Goal: Information Seeking & Learning: Learn about a topic

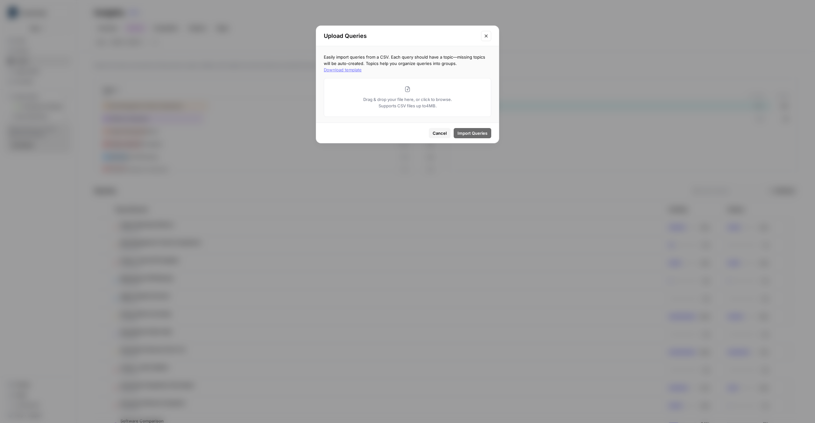
scroll to position [20, 0]
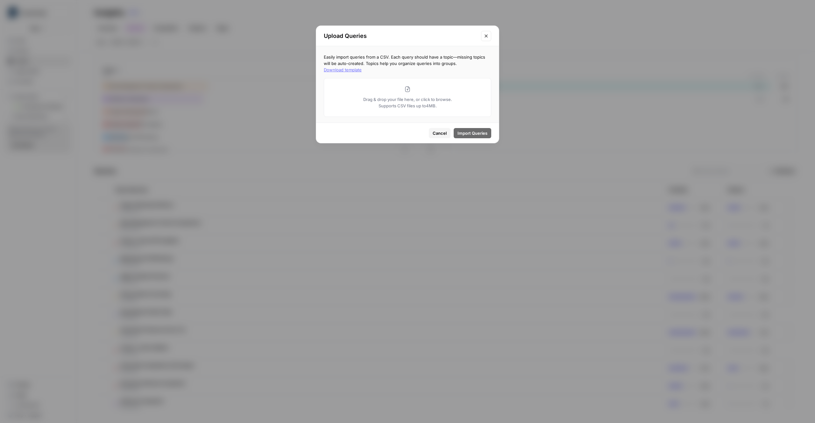
click at [487, 35] on icon "Close modal" at bounding box center [485, 35] width 5 height 5
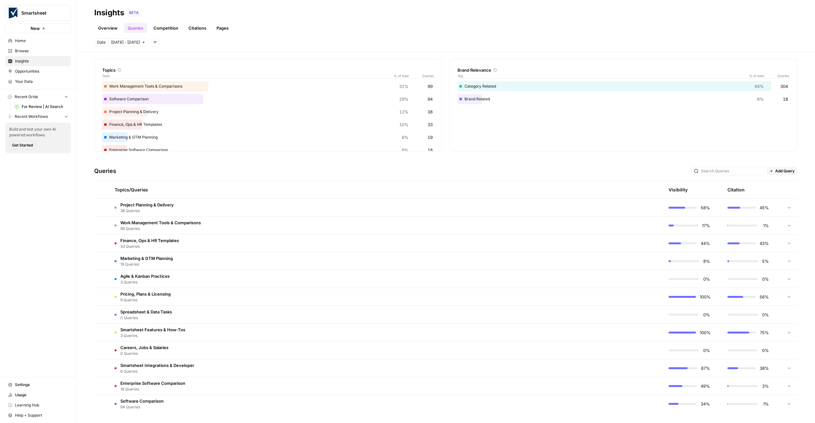
click at [158, 204] on span "Project Planning & Delivery" at bounding box center [146, 204] width 53 height 6
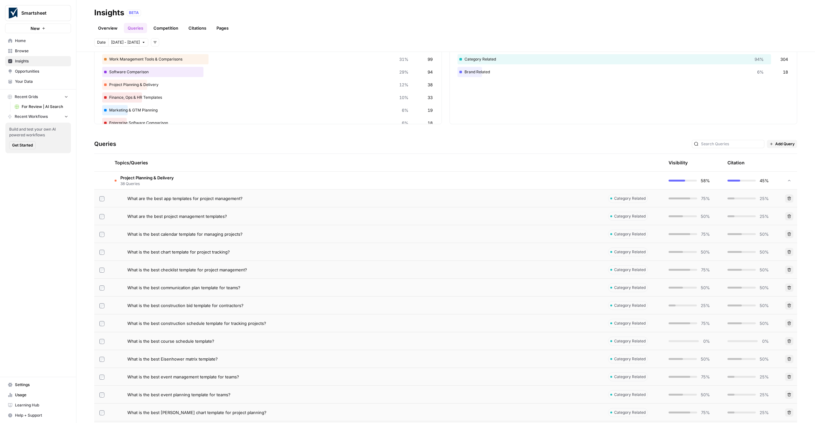
scroll to position [0, 0]
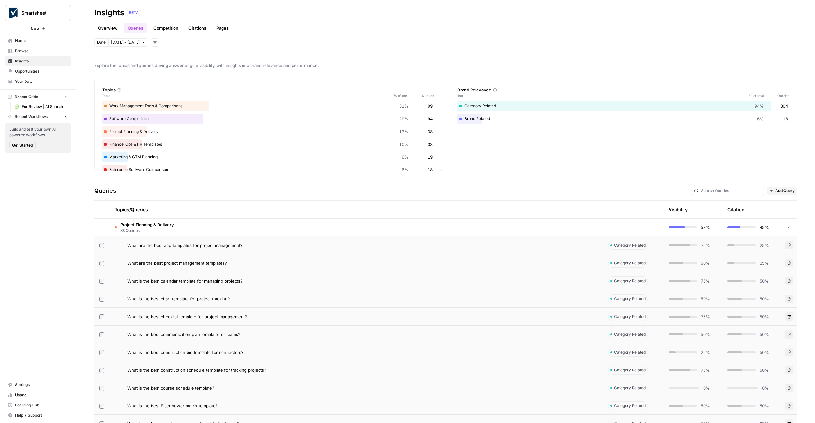
click at [142, 224] on span "Project Planning & Delivery" at bounding box center [146, 224] width 53 height 6
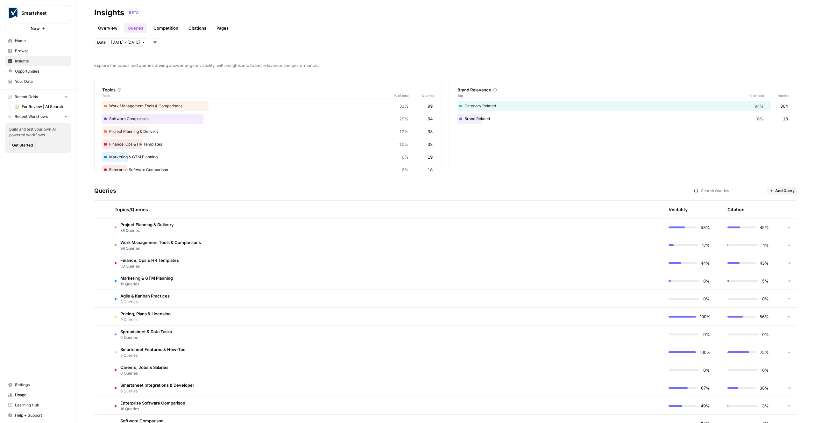
scroll to position [20, 0]
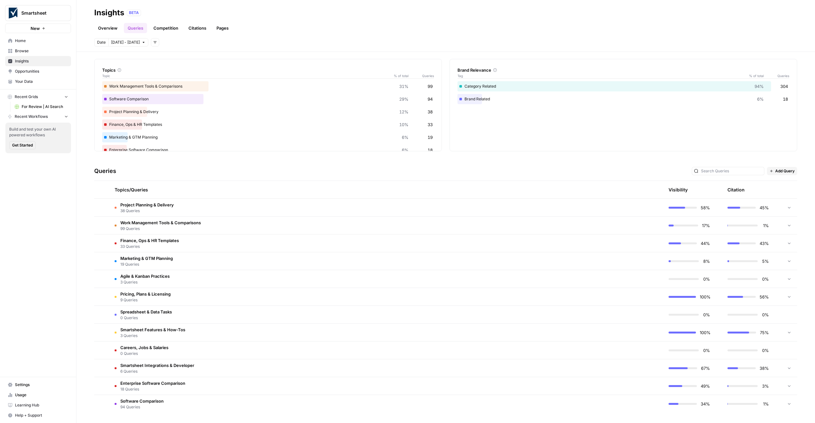
click at [151, 399] on span "Software Comparison" at bounding box center [141, 400] width 43 height 6
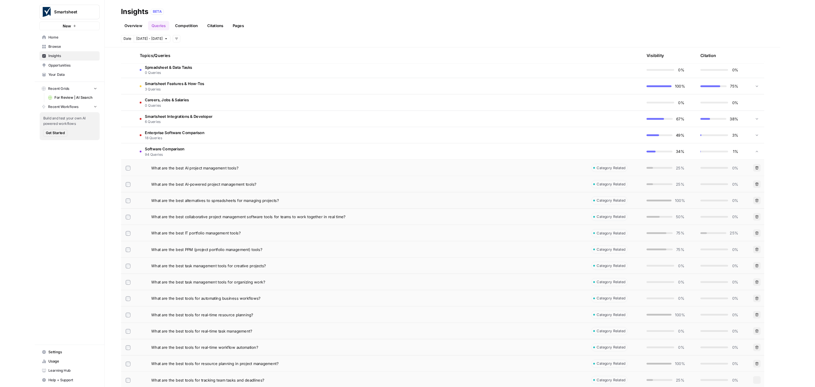
scroll to position [270, 0]
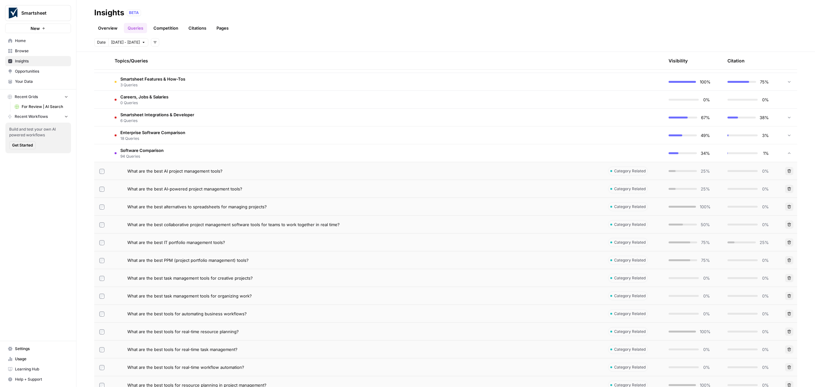
click at [150, 132] on span "Enterprise Software Comparison" at bounding box center [152, 132] width 65 height 6
click at [151, 134] on span "Enterprise Software Comparison" at bounding box center [152, 132] width 65 height 6
click at [150, 149] on span "Software Comparison" at bounding box center [141, 150] width 43 height 6
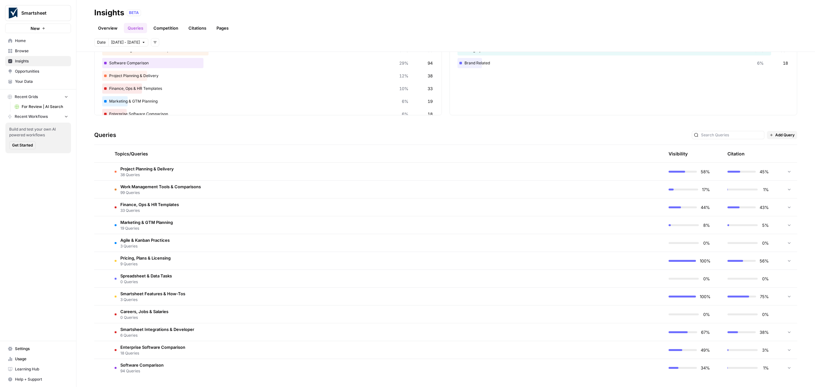
click at [152, 170] on span "Project Planning & Delivery" at bounding box center [146, 168] width 53 height 6
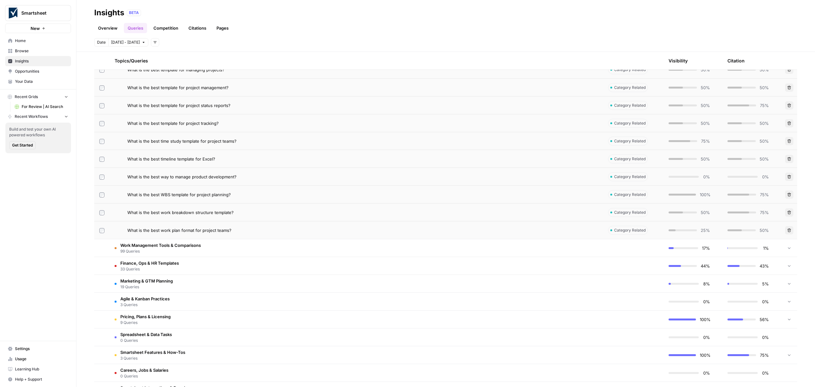
scroll to position [681, 0]
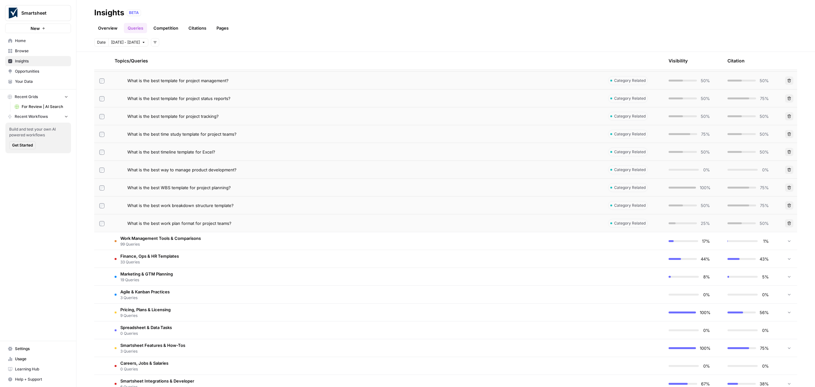
click at [619, 223] on span "Category Related" at bounding box center [630, 223] width 32 height 6
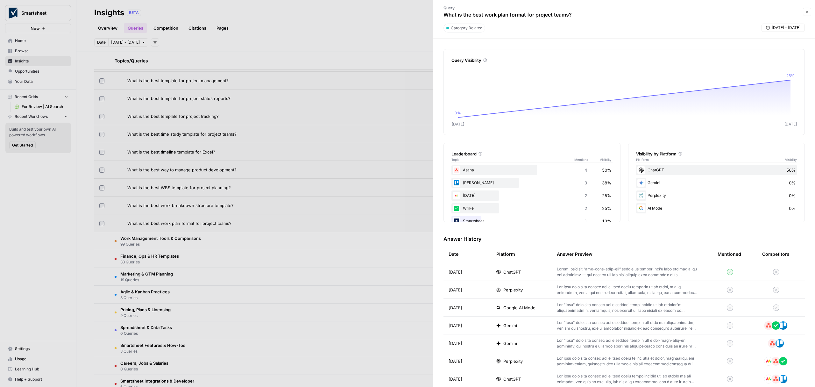
click at [807, 11] on icon "button" at bounding box center [807, 12] width 2 height 2
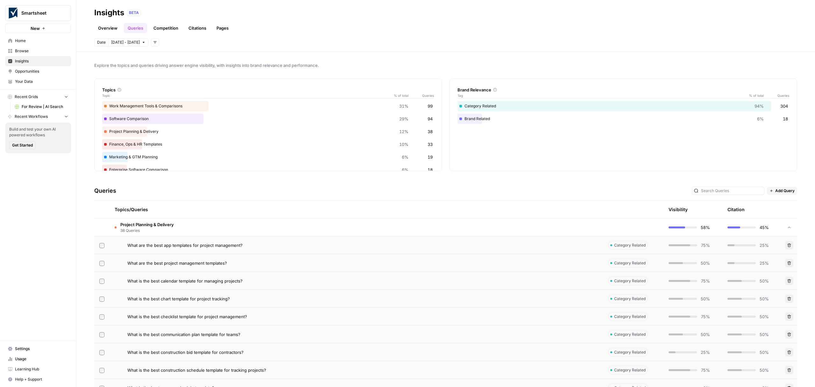
click at [133, 223] on span "Project Planning & Delivery" at bounding box center [146, 224] width 53 height 6
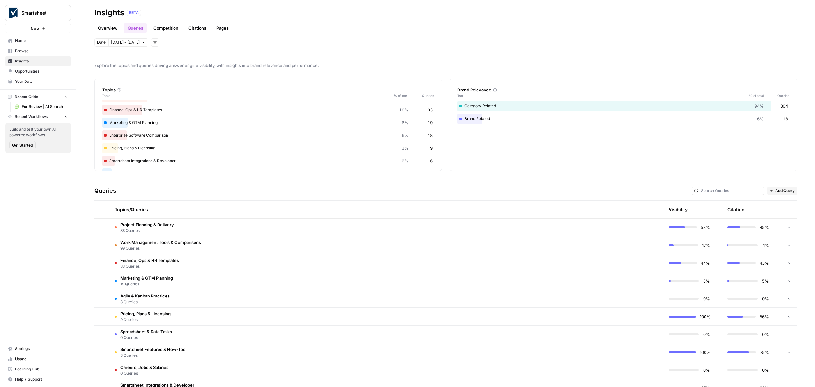
scroll to position [35, 0]
click at [147, 296] on span "Agile & Kanban Practices" at bounding box center [144, 295] width 49 height 6
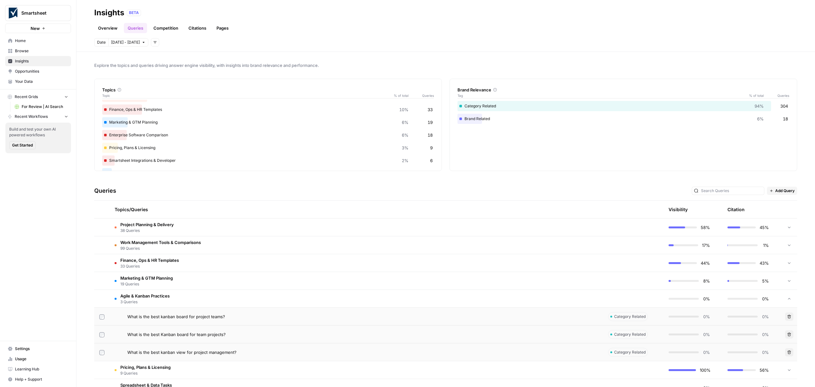
click at [147, 296] on span "Agile & Kanban Practices" at bounding box center [144, 295] width 49 height 6
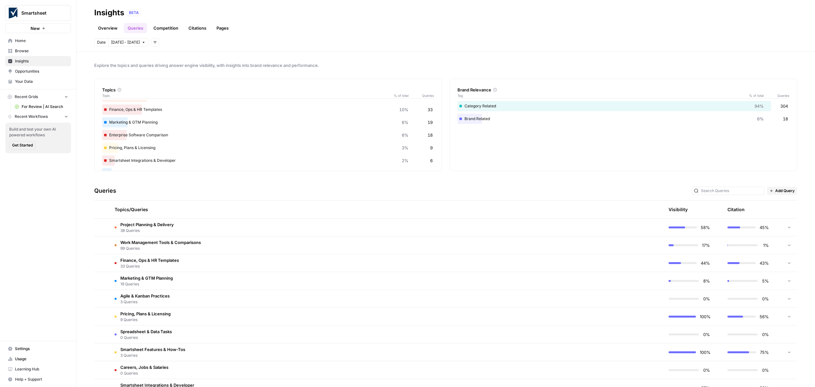
click at [147, 296] on span "Agile & Kanban Practices" at bounding box center [144, 295] width 49 height 6
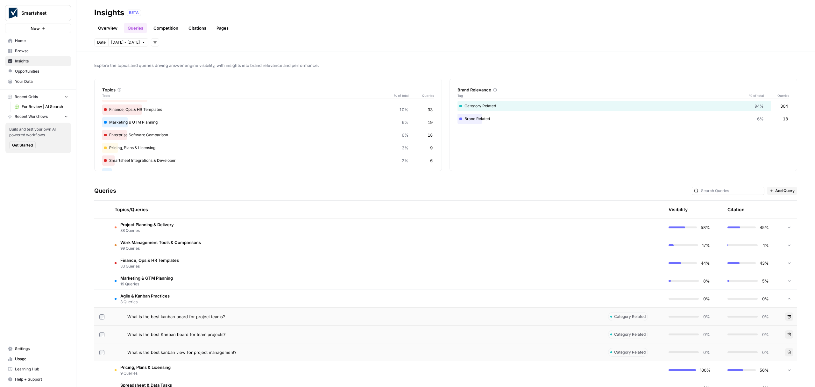
click at [148, 296] on span "Agile & Kanban Practices" at bounding box center [144, 295] width 49 height 6
